Goal: Information Seeking & Learning: Learn about a topic

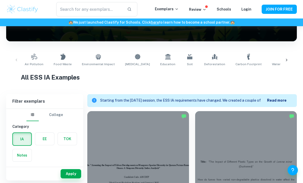
click at [58, 63] on span "Food Waste" at bounding box center [63, 64] width 18 height 5
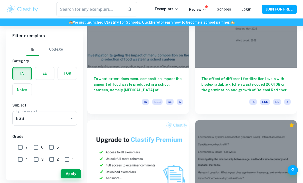
scroll to position [456, 0]
click at [277, 65] on div at bounding box center [246, 30] width 102 height 76
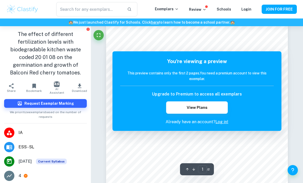
scroll to position [64, 0]
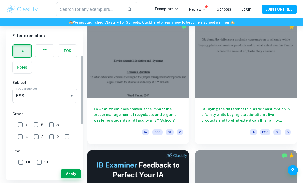
scroll to position [27, 0]
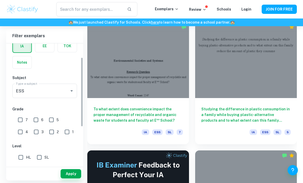
click at [22, 120] on input "7" at bounding box center [20, 120] width 10 height 10
checkbox input "true"
click at [35, 120] on input "6" at bounding box center [36, 120] width 10 height 10
checkbox input "true"
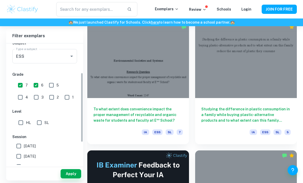
scroll to position [63, 0]
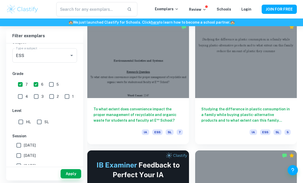
click at [43, 123] on input "SL" at bounding box center [39, 122] width 10 height 10
click at [42, 122] on input "SL" at bounding box center [39, 122] width 10 height 10
checkbox input "false"
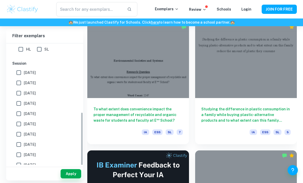
scroll to position [135, 0]
click at [68, 178] on button "Apply" at bounding box center [71, 173] width 21 height 9
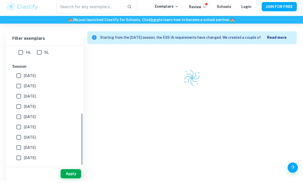
scroll to position [134, 0]
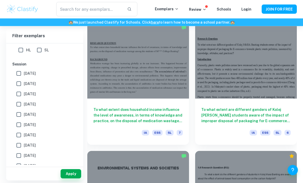
scroll to position [683, 0]
